Goal: Task Accomplishment & Management: Manage account settings

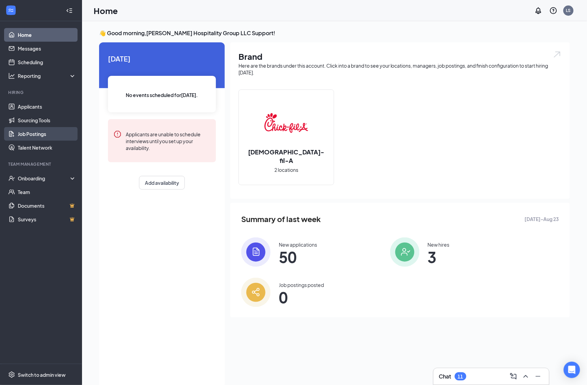
click at [54, 133] on link "Job Postings" at bounding box center [47, 134] width 58 height 14
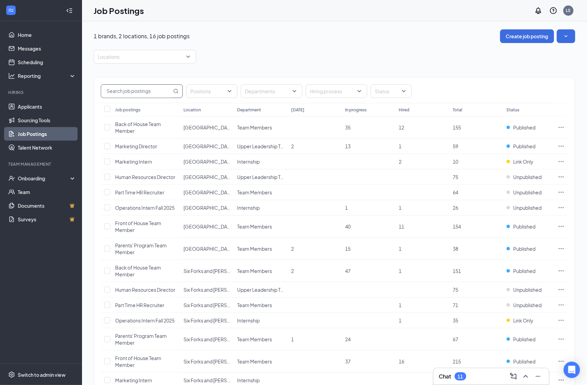
click at [137, 89] on input "text" at bounding box center [136, 91] width 71 height 13
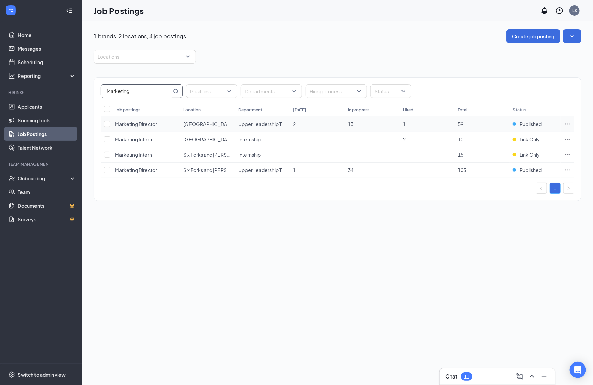
type input "Marketing"
click at [564, 123] on icon "Ellipses" at bounding box center [567, 124] width 7 height 7
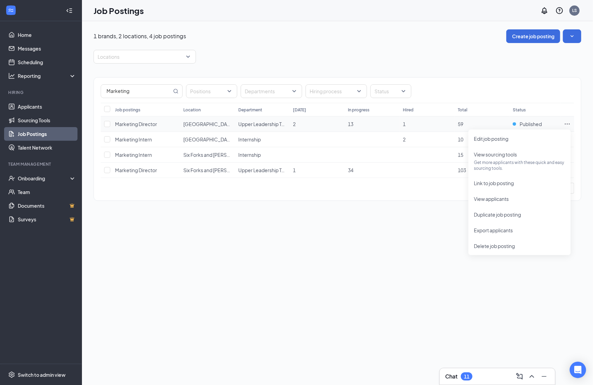
click at [144, 124] on span "Marketing Director" at bounding box center [136, 124] width 42 height 6
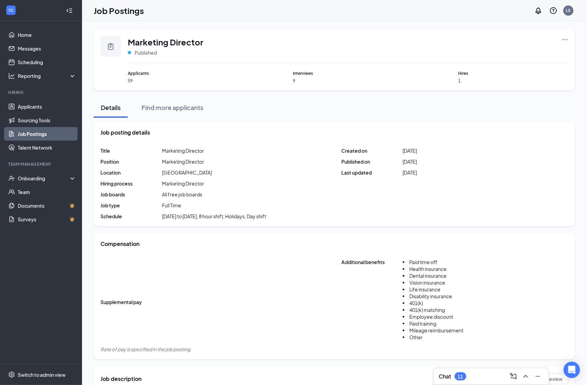
click at [568, 38] on icon "Ellipses" at bounding box center [565, 39] width 7 height 7
click at [516, 53] on span "Edit job posting" at bounding box center [517, 54] width 92 height 8
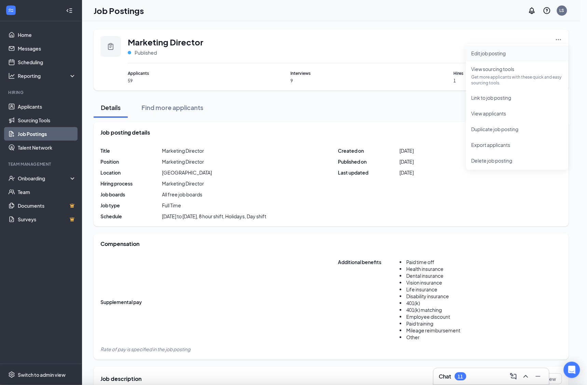
type input "Marketing Director"
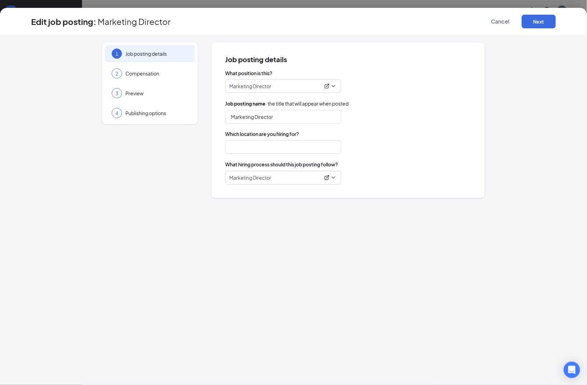
type input "Falls Village"
click at [164, 79] on div "2 Compensation" at bounding box center [150, 73] width 90 height 17
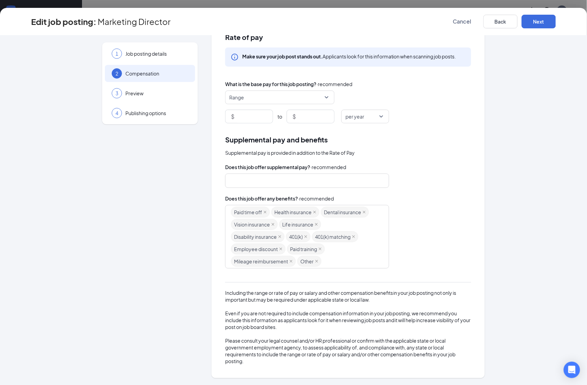
scroll to position [2, 0]
click at [454, 22] on span "Cancel" at bounding box center [462, 21] width 18 height 7
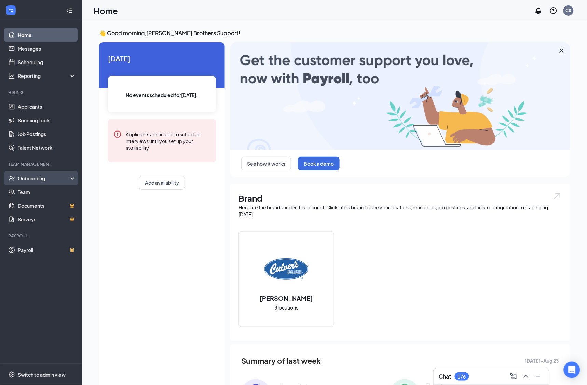
click at [51, 178] on div "Onboarding" at bounding box center [44, 178] width 53 height 7
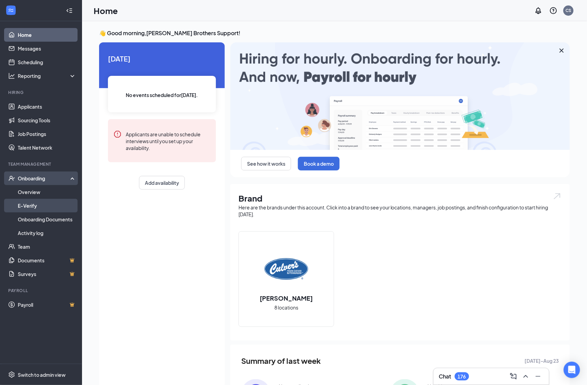
click at [55, 207] on link "E-Verify" at bounding box center [47, 206] width 58 height 14
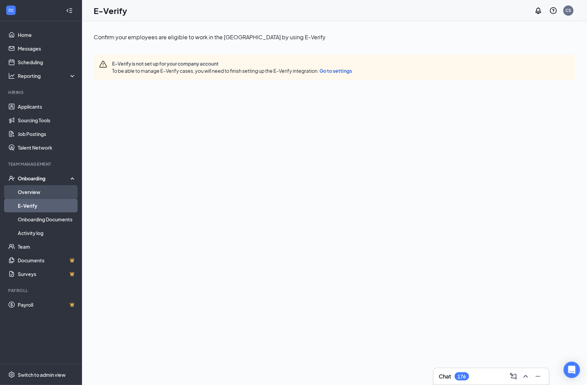
click at [51, 190] on link "Overview" at bounding box center [47, 192] width 58 height 14
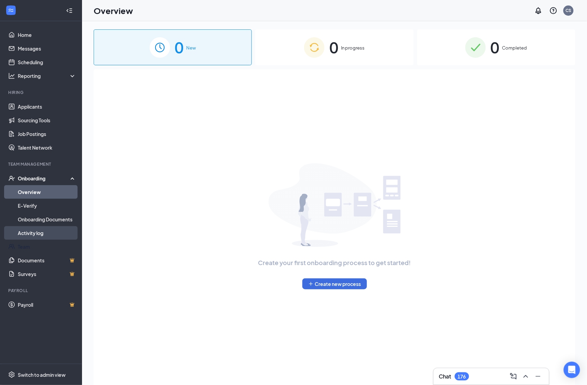
click at [54, 236] on link "Activity log" at bounding box center [47, 233] width 58 height 14
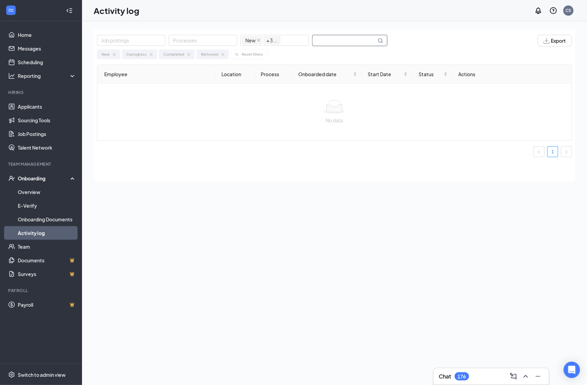
click at [371, 35] on input "text" at bounding box center [345, 40] width 64 height 11
click at [342, 39] on input "Quinn Mitchell" at bounding box center [345, 40] width 64 height 11
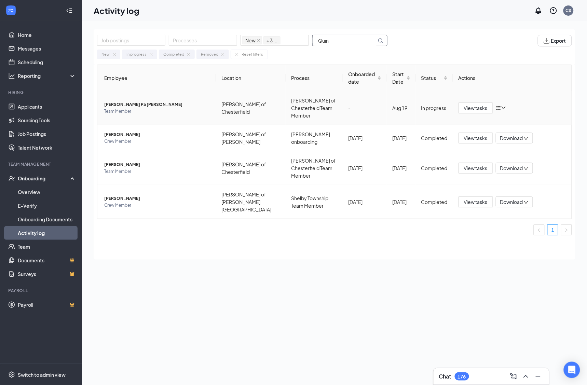
type input "Quin"
click at [134, 108] on span "Team Member" at bounding box center [157, 111] width 106 height 7
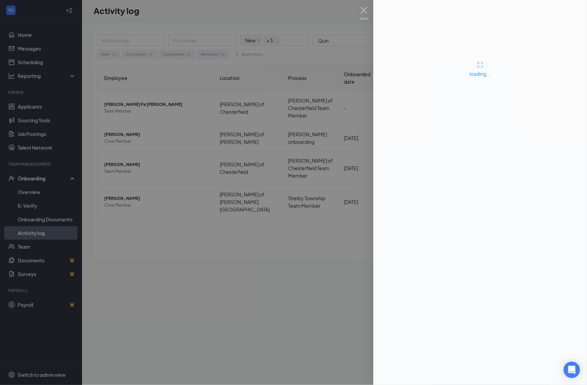
click at [209, 140] on div at bounding box center [293, 192] width 587 height 385
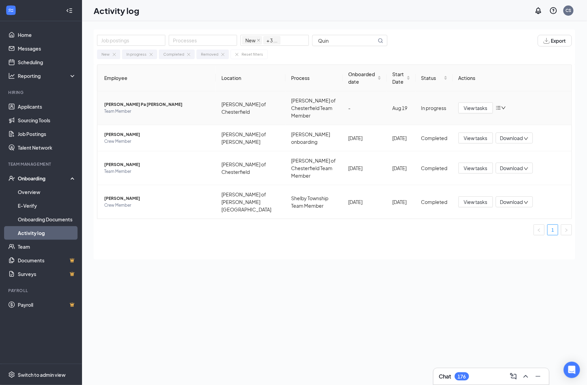
click at [120, 101] on span "Quinn Pa Mitchell" at bounding box center [157, 104] width 106 height 7
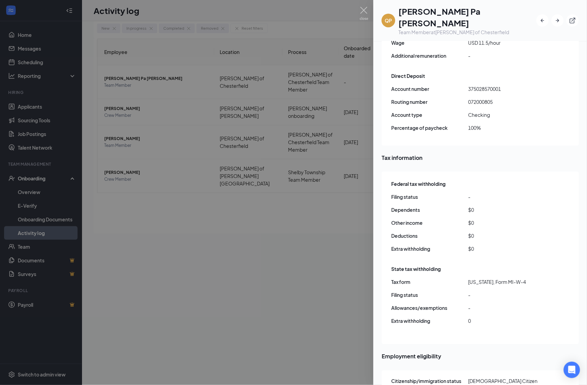
scroll to position [31, 0]
click at [304, 168] on div at bounding box center [293, 192] width 587 height 385
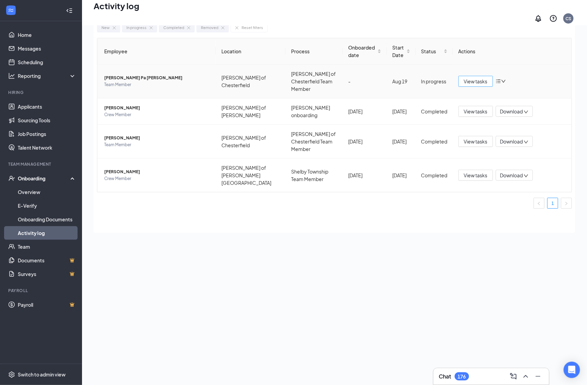
click at [481, 78] on span "View tasks" at bounding box center [476, 82] width 24 height 8
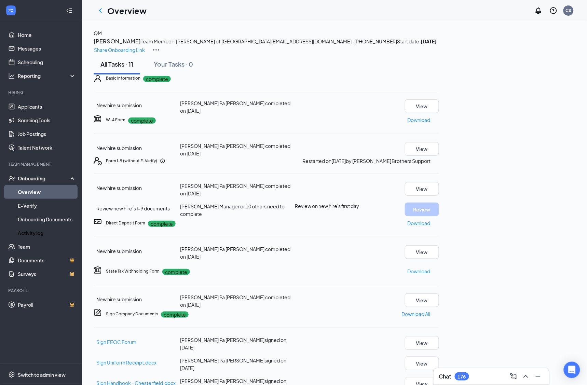
scroll to position [2, 0]
click at [439, 196] on button "View" at bounding box center [422, 189] width 34 height 14
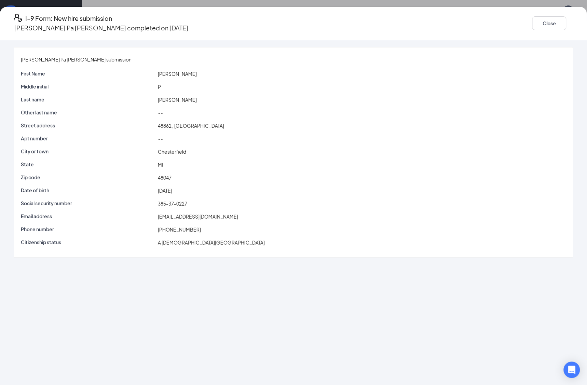
click at [573, 23] on icon "Ellipses" at bounding box center [573, 23] width 0 height 0
click at [361, 60] on div "Quinn Pa Mitchell's submission First Name Quinn Middle initial P Last name Mitc…" at bounding box center [293, 152] width 559 height 210
click at [532, 22] on button "Close" at bounding box center [549, 23] width 34 height 14
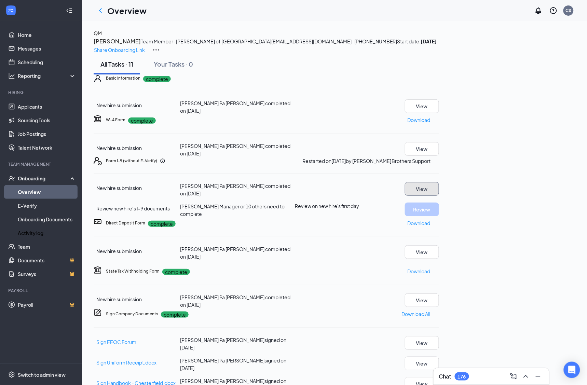
scroll to position [28, 0]
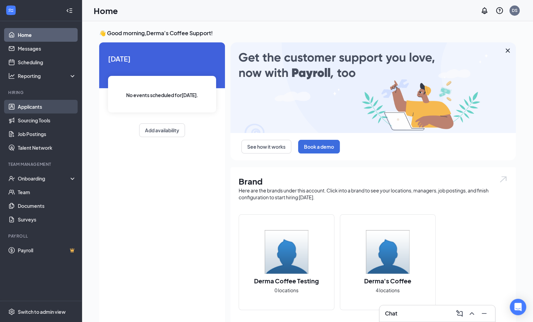
click at [67, 107] on link "Applicants" at bounding box center [47, 107] width 58 height 14
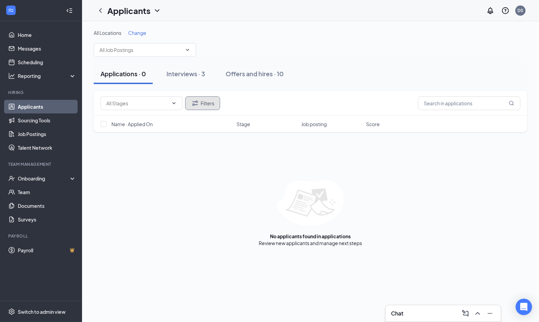
click at [197, 102] on icon "Filter" at bounding box center [195, 103] width 8 height 8
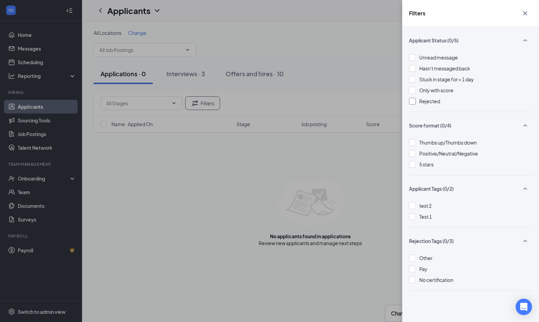
click at [414, 101] on div at bounding box center [412, 101] width 7 height 7
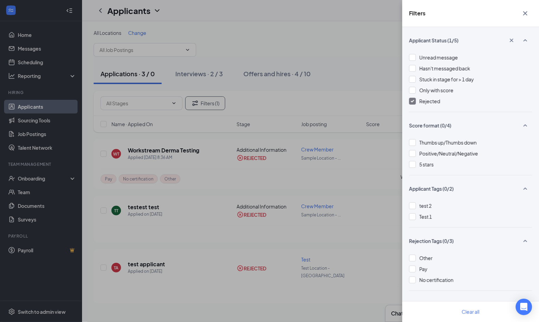
click at [314, 109] on div "Filters Applicant Status (1/5) Unread message Hasn't messaged back Stuck in sta…" at bounding box center [269, 161] width 539 height 322
click at [170, 156] on div "Filters Applicant Status (1/5) Unread message Hasn't messaged back Stuck in sta…" at bounding box center [269, 161] width 539 height 322
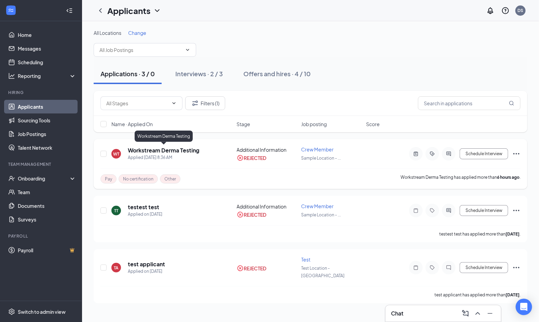
click at [189, 150] on h5 "Workstream Derma Testing" at bounding box center [163, 151] width 71 height 8
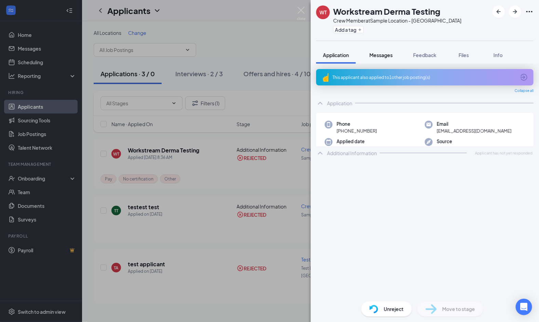
click at [383, 55] on span "Messages" at bounding box center [380, 55] width 23 height 6
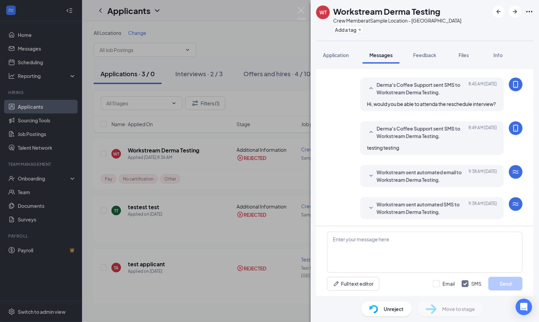
scroll to position [169, 0]
